Goal: Go to known website: Access a specific website the user already knows

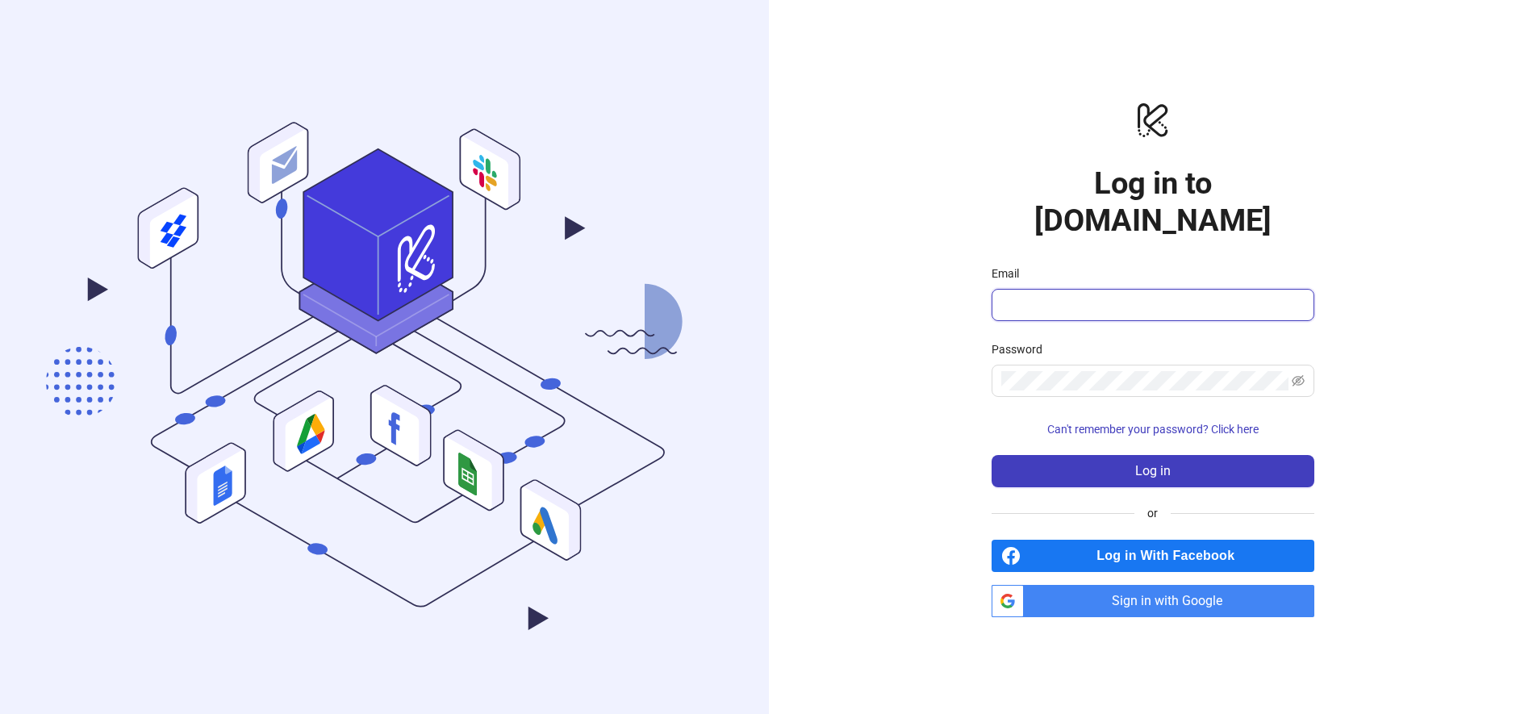
click at [1076, 295] on input "Email" at bounding box center [1151, 304] width 300 height 19
click at [863, 348] on div "logo/logo-mobile Log in to Kitchn.io Email Password Can't remember your passwor…" at bounding box center [1153, 358] width 769 height 717
click at [1092, 586] on span "Sign in with Google" at bounding box center [1172, 601] width 284 height 32
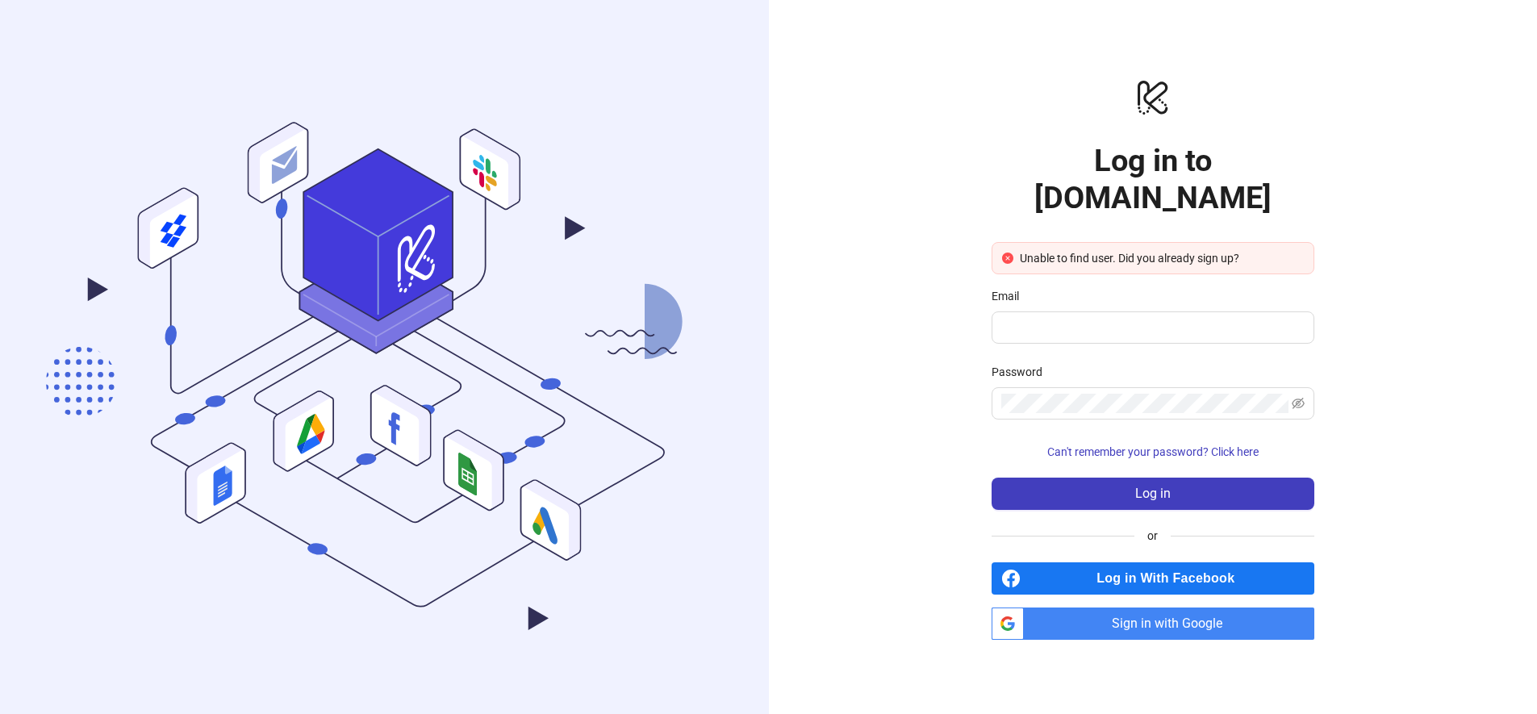
scroll to position [3, 0]
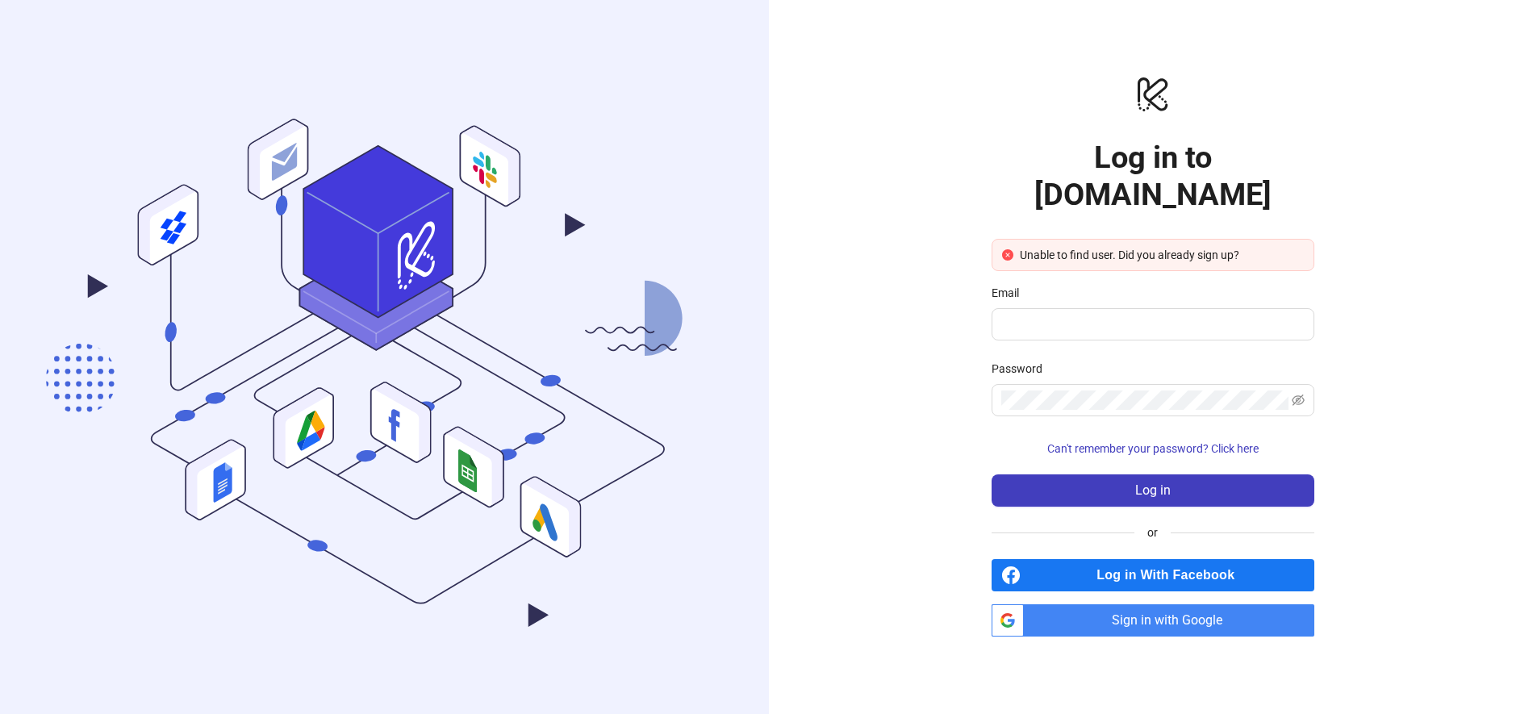
click at [1081, 604] on span "Sign in with Google" at bounding box center [1172, 620] width 284 height 32
